Goal: Task Accomplishment & Management: Use online tool/utility

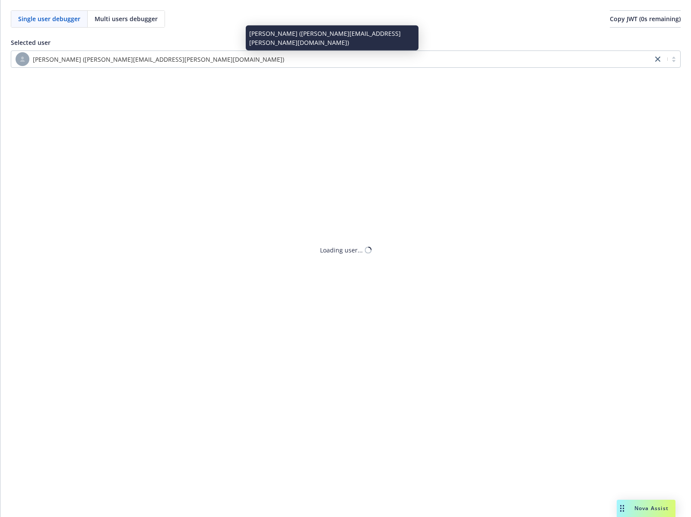
click at [226, 58] on div "[PERSON_NAME] ([PERSON_NAME][EMAIL_ADDRESS][PERSON_NAME][DOMAIN_NAME])" at bounding box center [332, 59] width 633 height 14
paste input "[PERSON_NAME]"
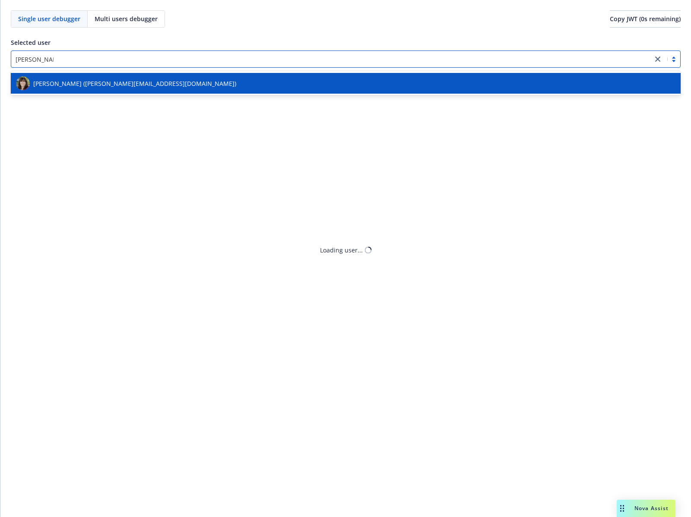
type input "[PERSON_NAME]"
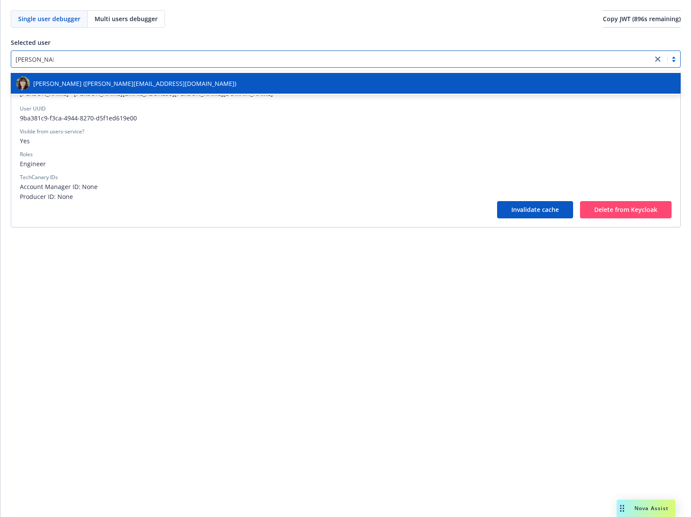
click at [206, 80] on div "[PERSON_NAME] ([PERSON_NAME][EMAIL_ADDRESS][DOMAIN_NAME])" at bounding box center [345, 83] width 659 height 14
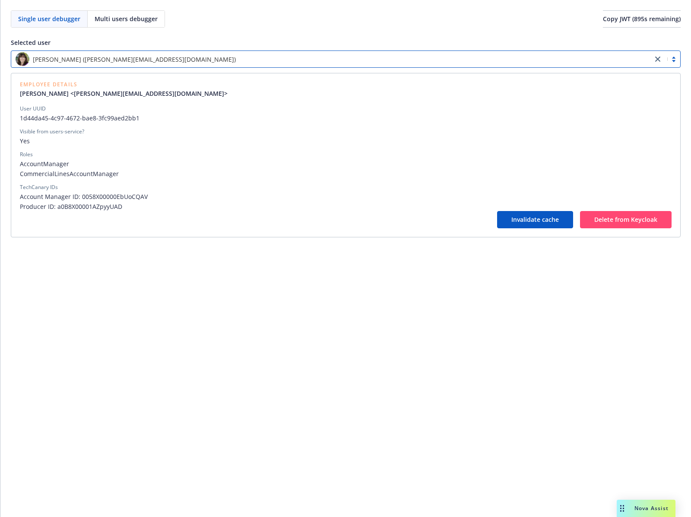
click at [65, 116] on span "1d44da45-4c97-4672-bae8-3fc99aed2bb1" at bounding box center [346, 118] width 652 height 9
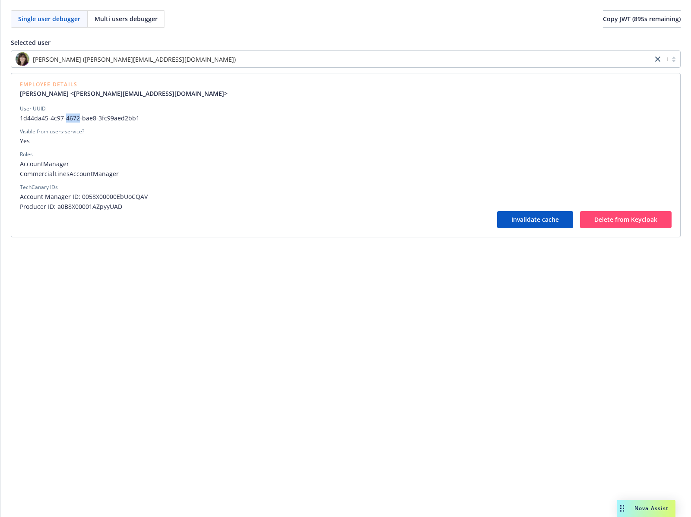
click at [65, 116] on span "1d44da45-4c97-4672-bae8-3fc99aed2bb1" at bounding box center [346, 118] width 652 height 9
copy span "1d44da45-4c97-4672-bae8-3fc99aed2bb1"
